Goal: Task Accomplishment & Management: Use online tool/utility

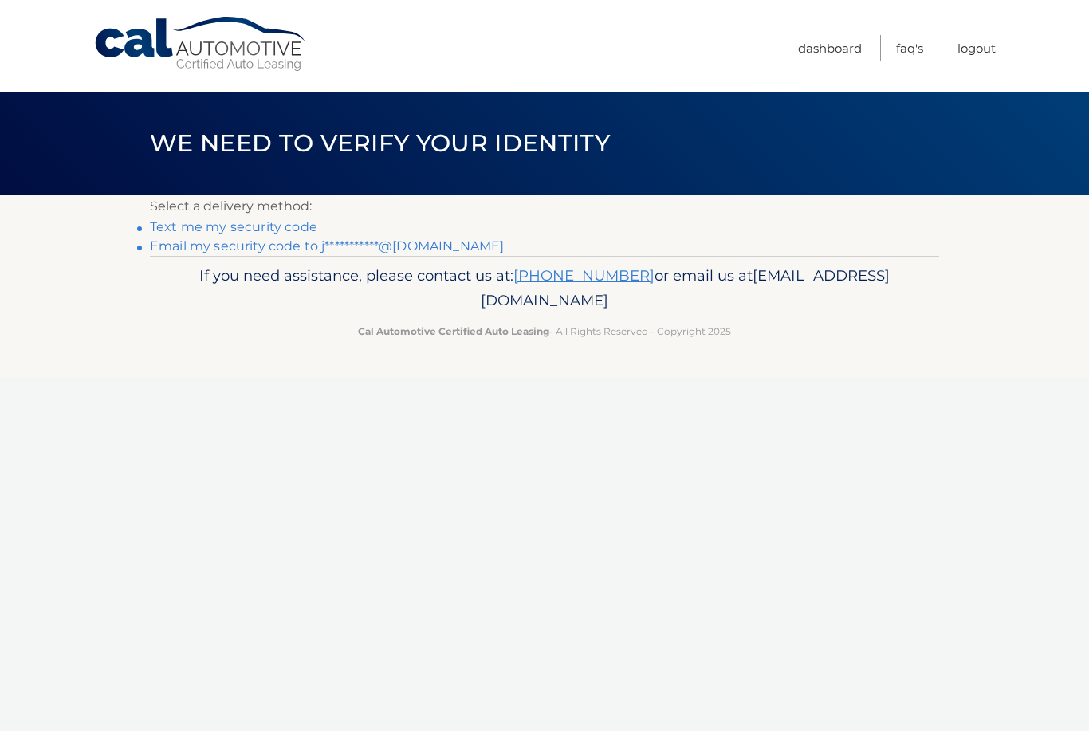
click at [319, 252] on link "**********" at bounding box center [327, 245] width 354 height 15
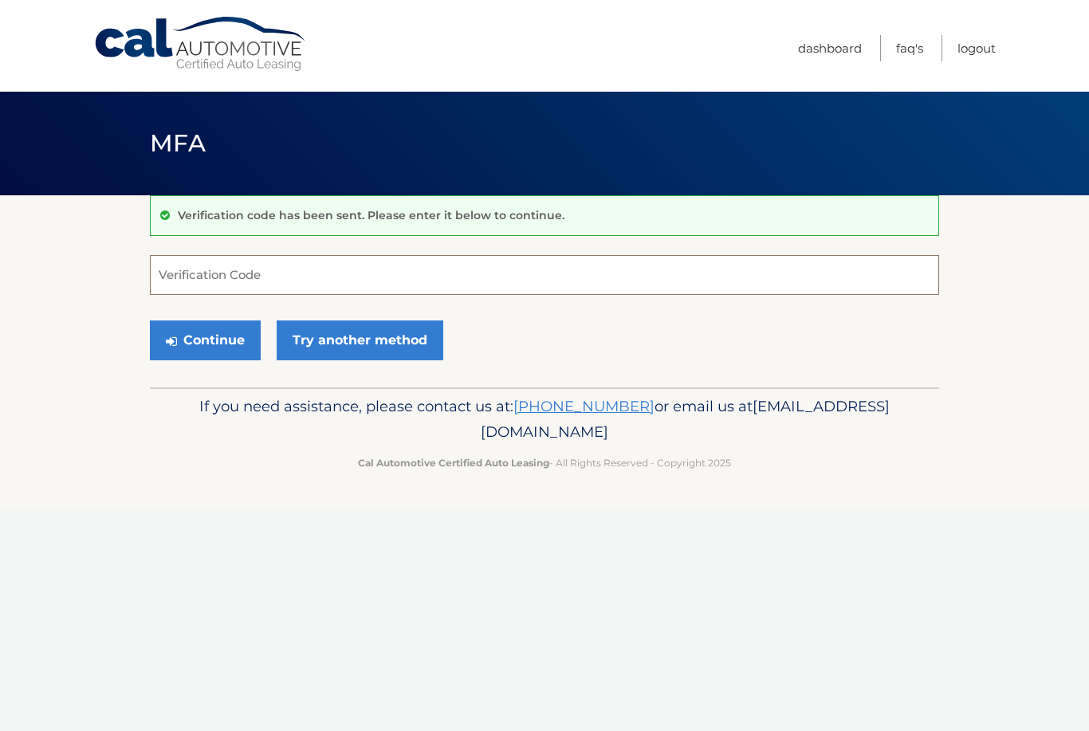
click at [285, 273] on input "Verification Code" at bounding box center [545, 275] width 790 height 40
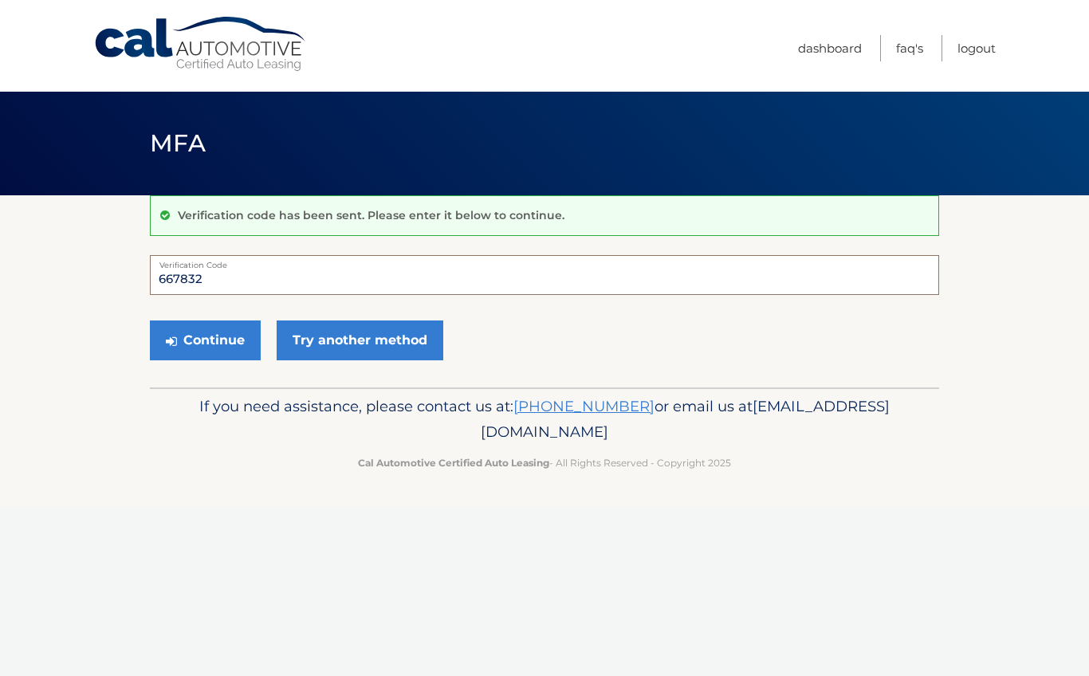
type input "667832"
click at [229, 341] on button "Continue" at bounding box center [205, 341] width 111 height 40
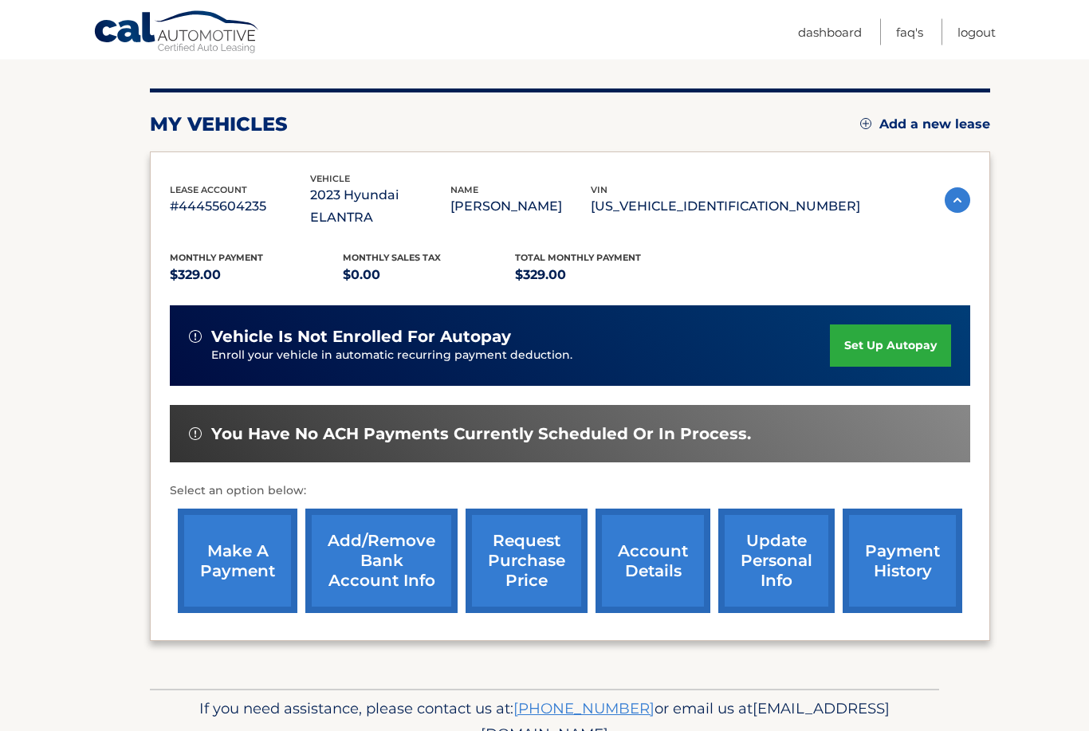
scroll to position [179, 0]
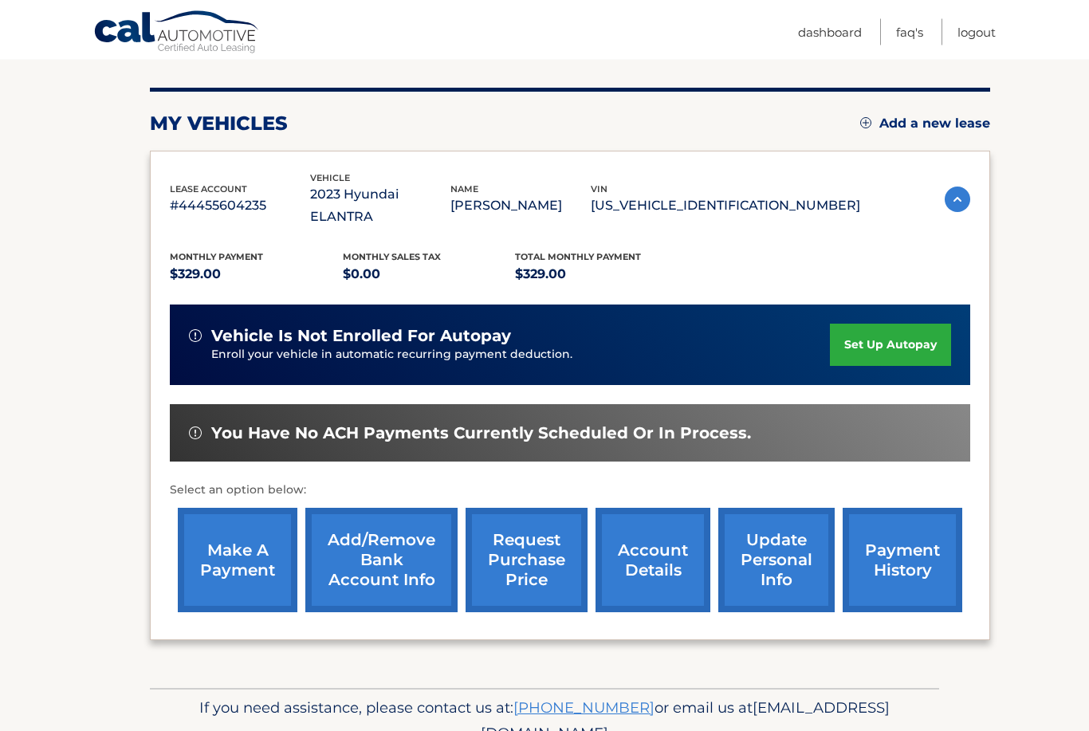
click at [281, 549] on link "make a payment" at bounding box center [238, 561] width 120 height 104
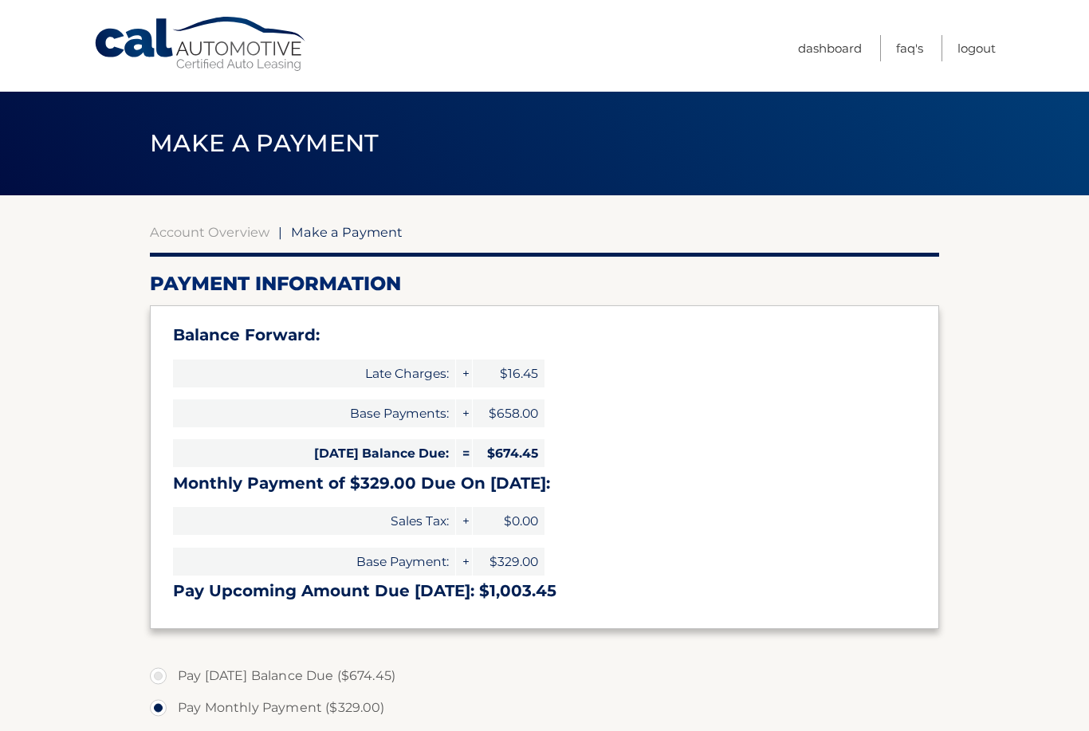
select select "ZjQwNTY0ZjItZWRkOS00MmNkLWFlYmUtYTI3MGI0M2I3Yzkz"
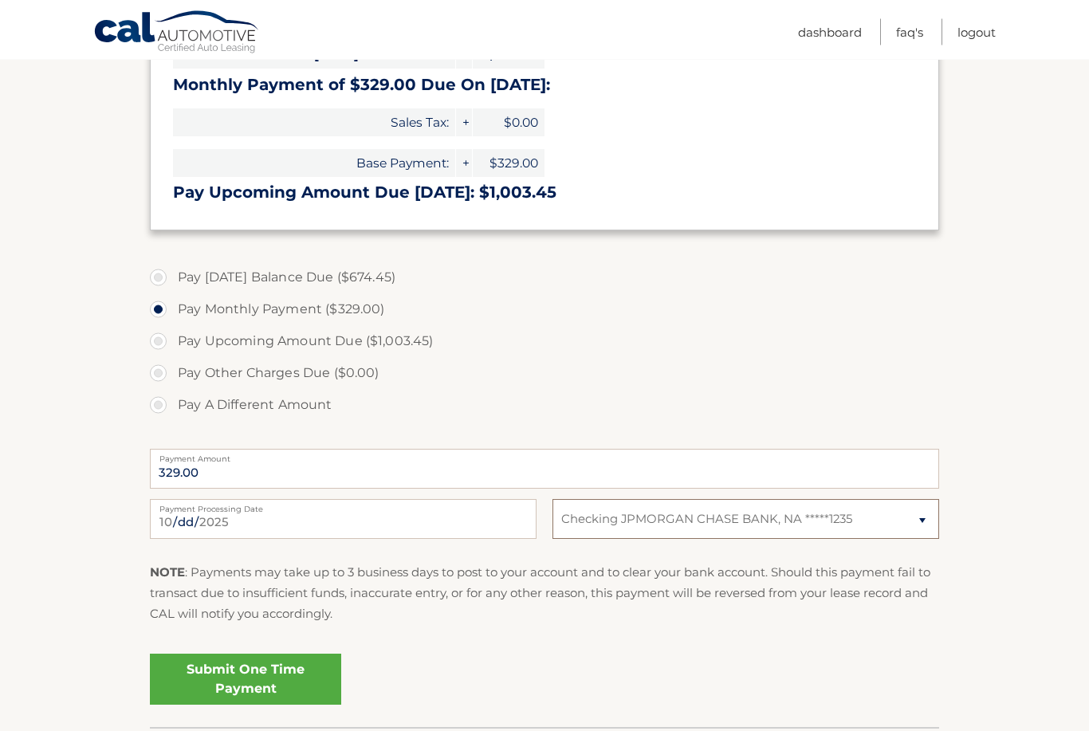
scroll to position [399, 0]
click at [920, 518] on select "Select Bank Account Checking JPMORGAN CHASE BANK, NA *****1235" at bounding box center [746, 519] width 387 height 40
click at [231, 676] on link "Submit One Time Payment" at bounding box center [245, 679] width 191 height 51
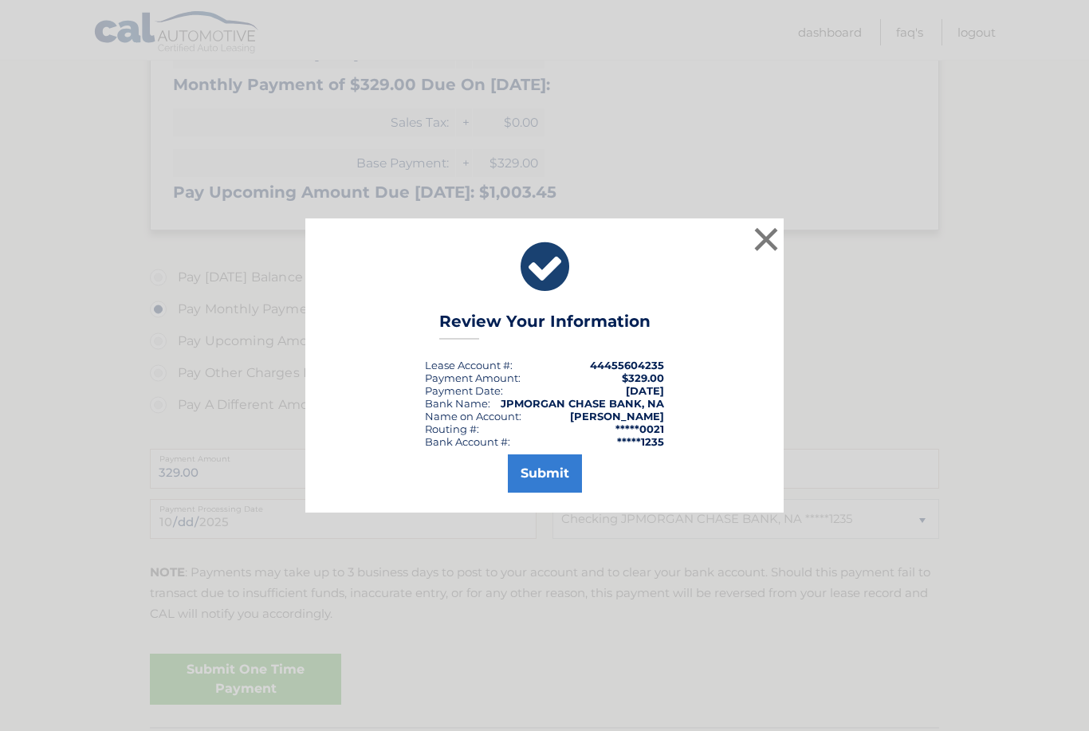
click at [537, 493] on button "Submit" at bounding box center [545, 474] width 74 height 38
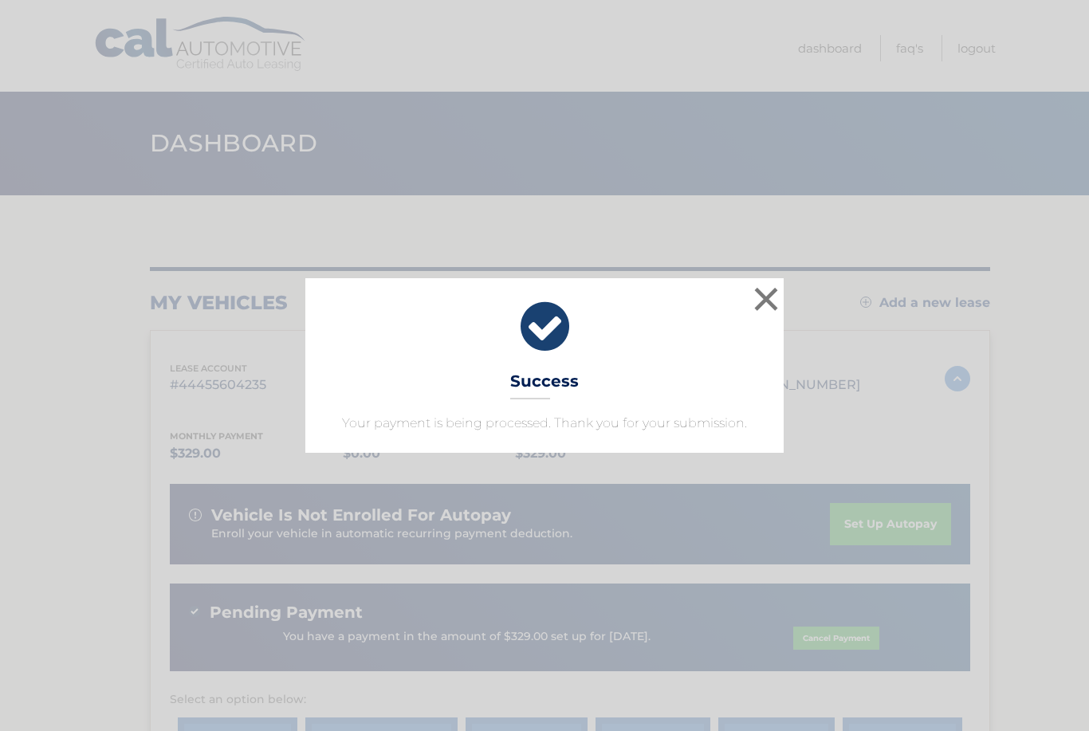
click at [759, 305] on button "×" at bounding box center [766, 299] width 32 height 32
